Goal: Transaction & Acquisition: Obtain resource

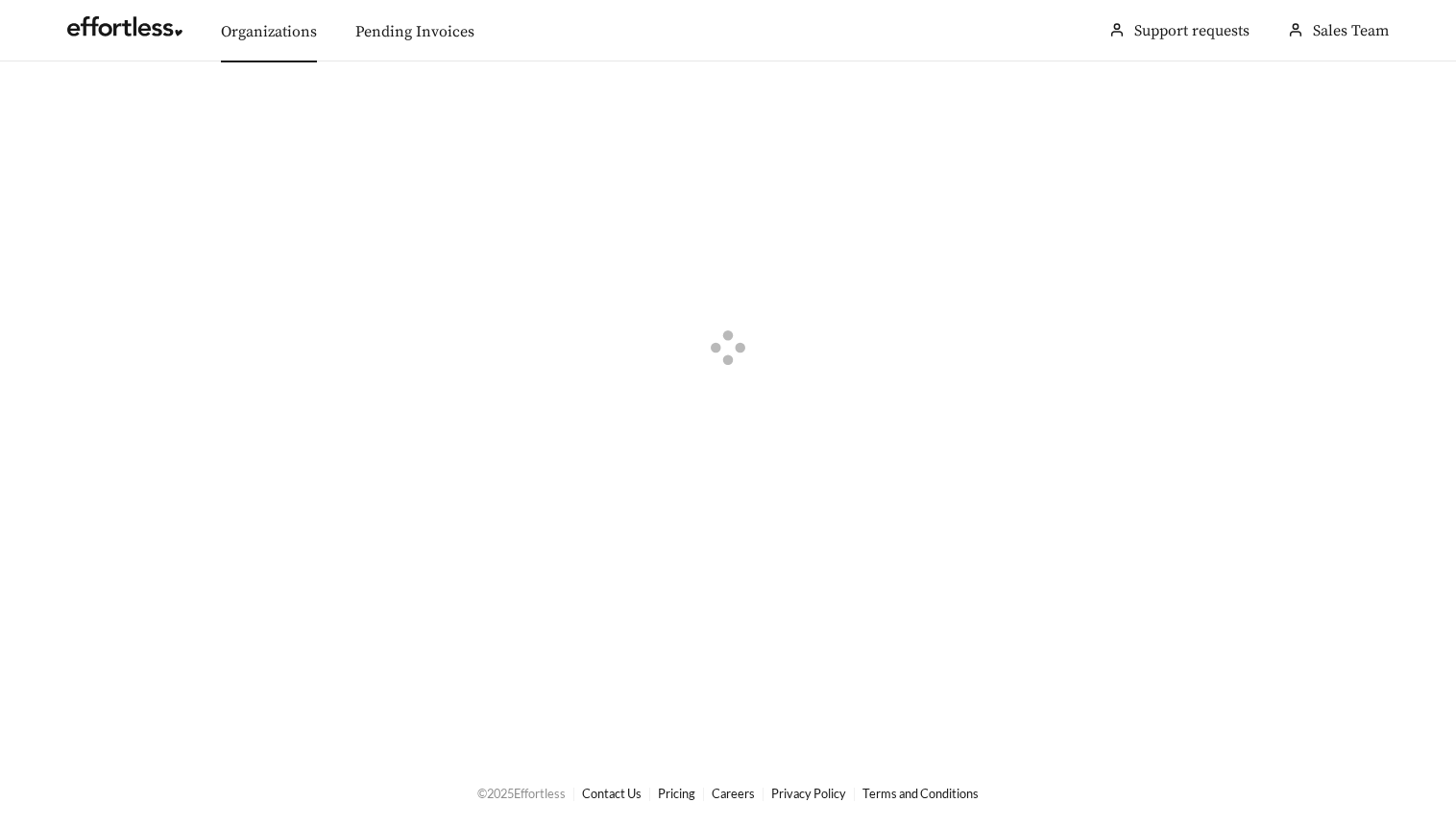
click at [286, 22] on link "Organizations" at bounding box center [270, 31] width 96 height 20
click at [85, 107] on div "button" at bounding box center [80, 109] width 18 height 18
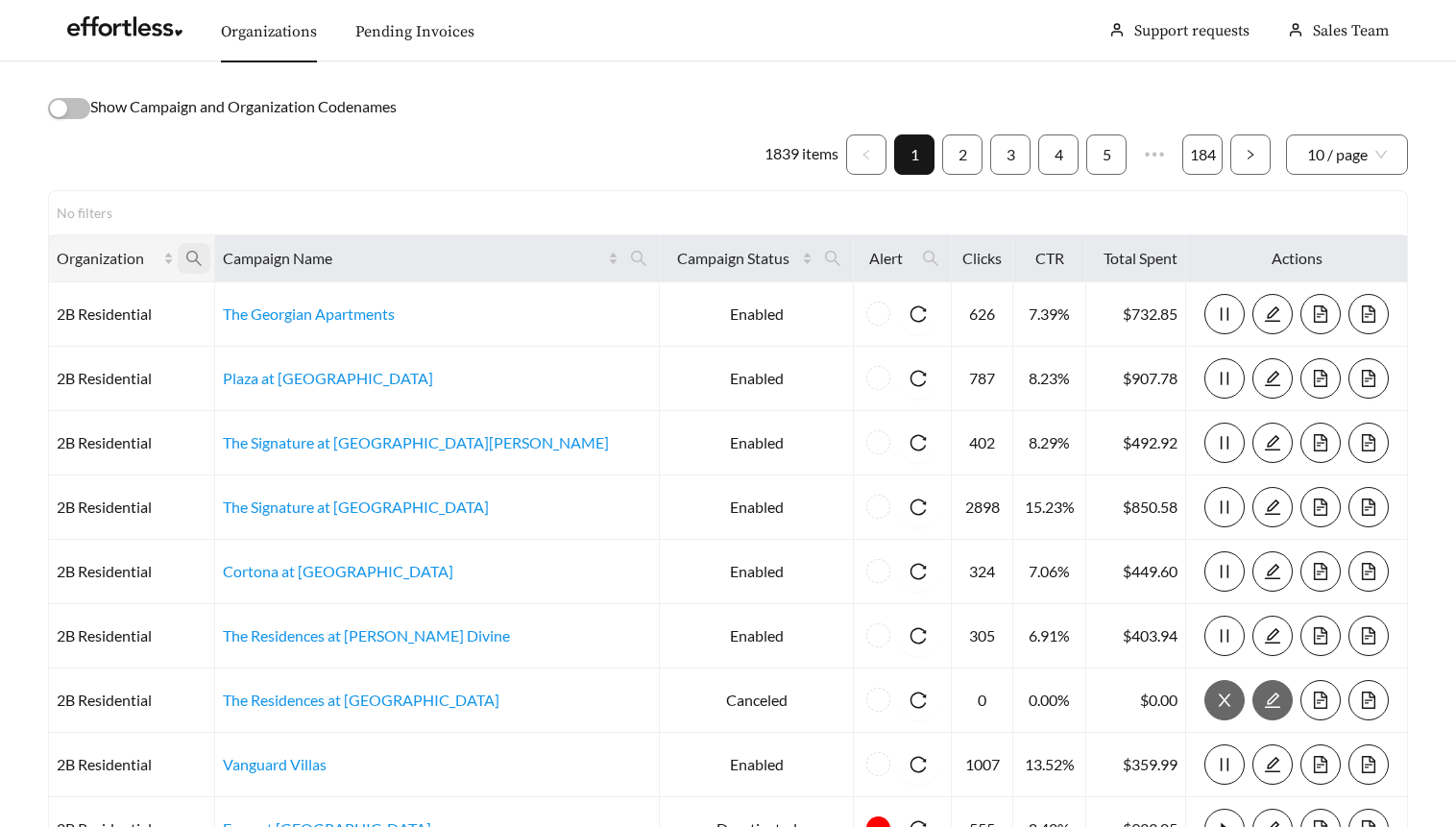
click at [203, 258] on icon "search" at bounding box center [194, 259] width 18 height 18
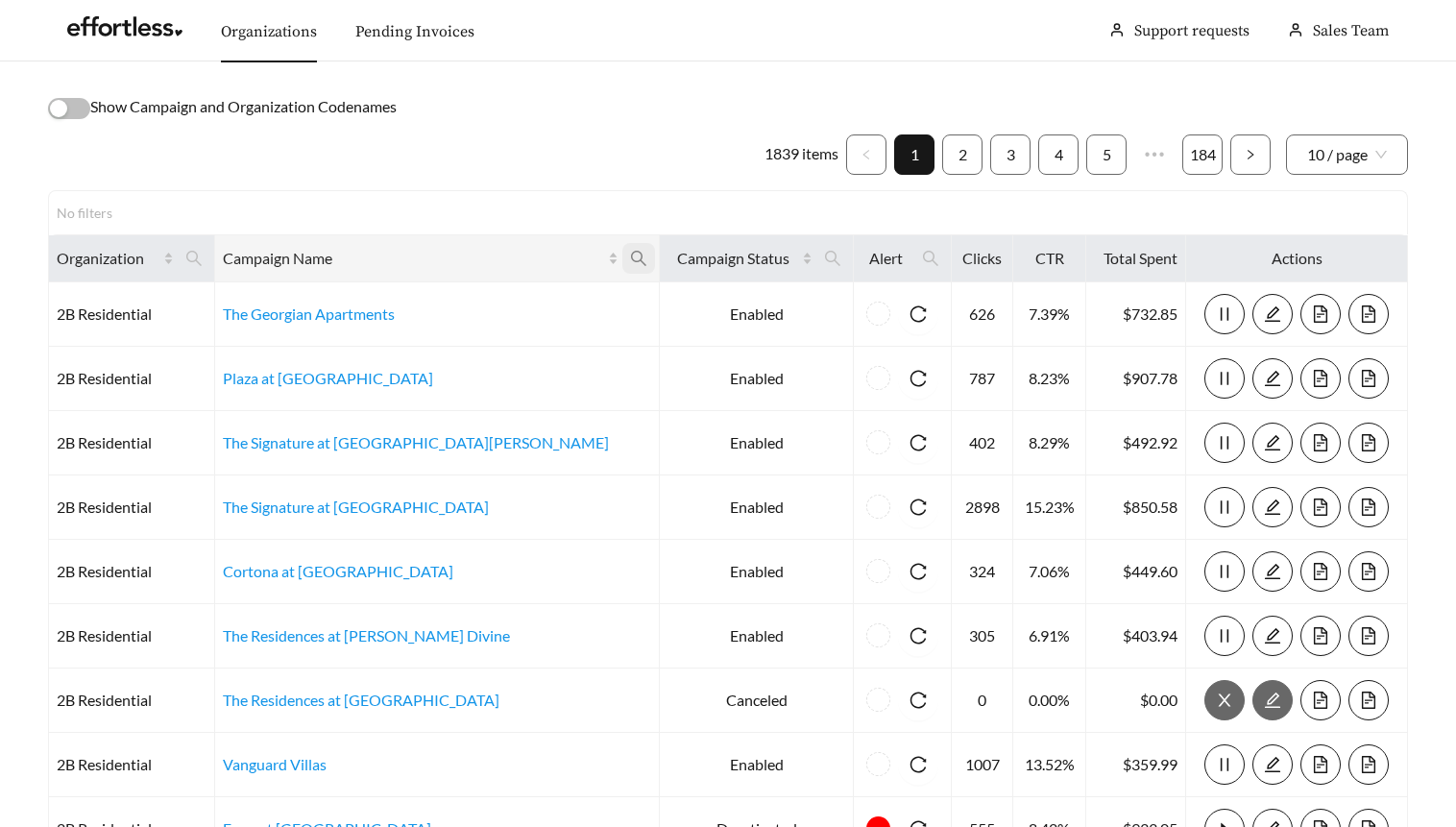
click at [623, 256] on span at bounding box center [638, 258] width 32 height 30
click at [631, 254] on icon "search" at bounding box center [638, 259] width 16 height 16
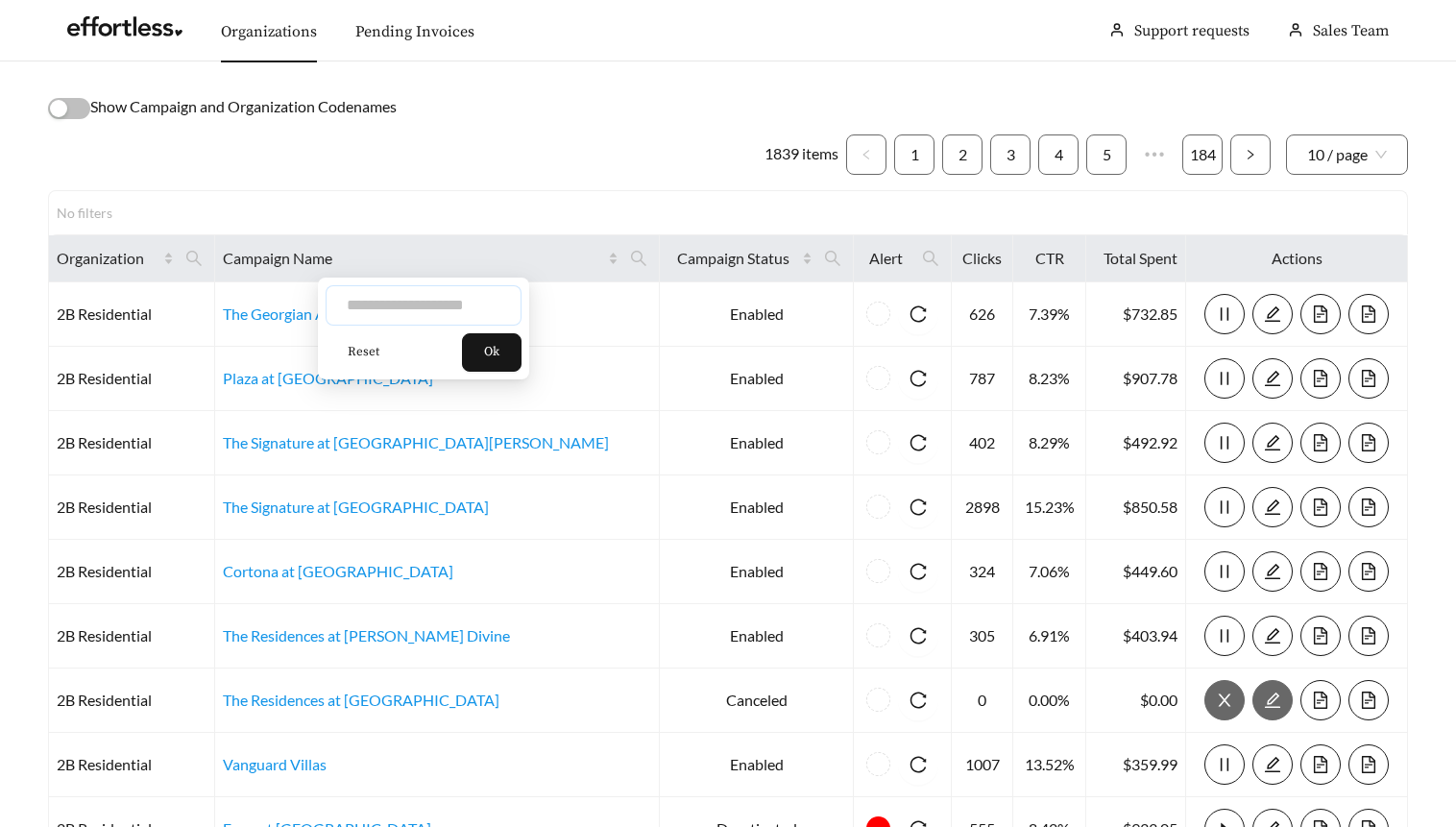
click at [427, 313] on input "text" at bounding box center [423, 305] width 196 height 40
type input "**********"
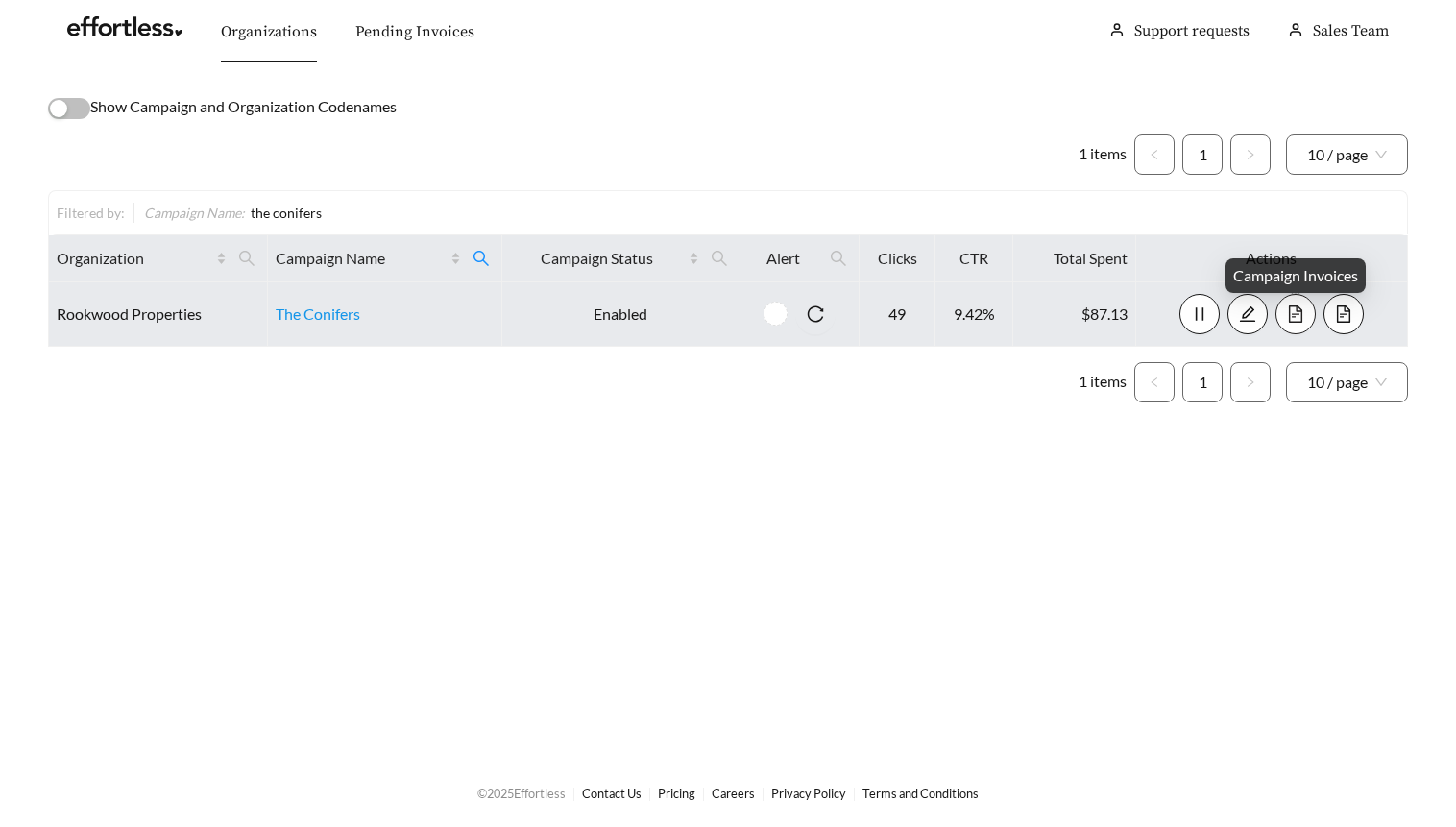
click at [1300, 314] on icon "file-text" at bounding box center [1296, 314] width 18 height 18
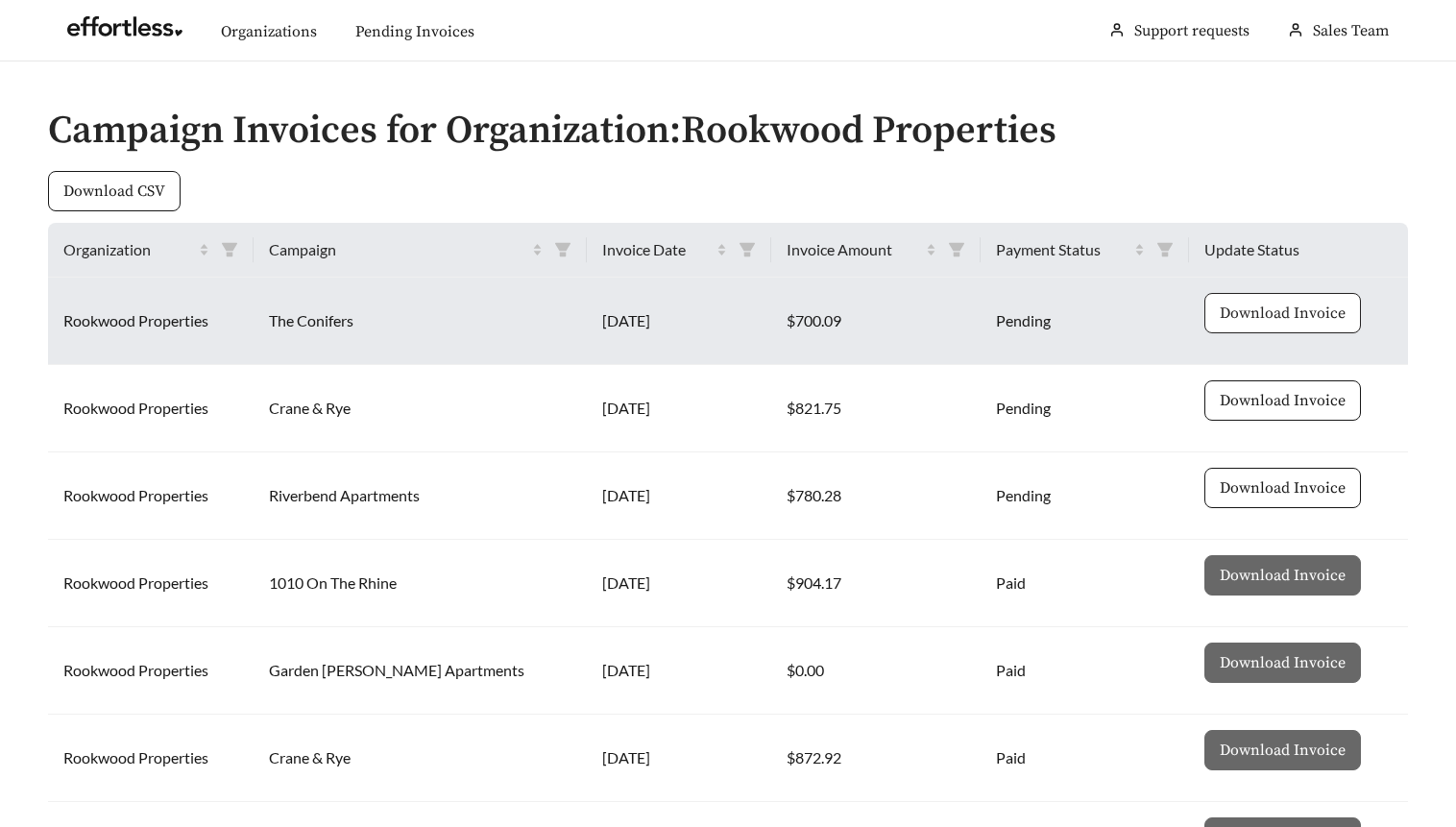
click at [1279, 310] on span "Download Invoice" at bounding box center [1283, 313] width 126 height 23
